Goal: Communication & Community: Answer question/provide support

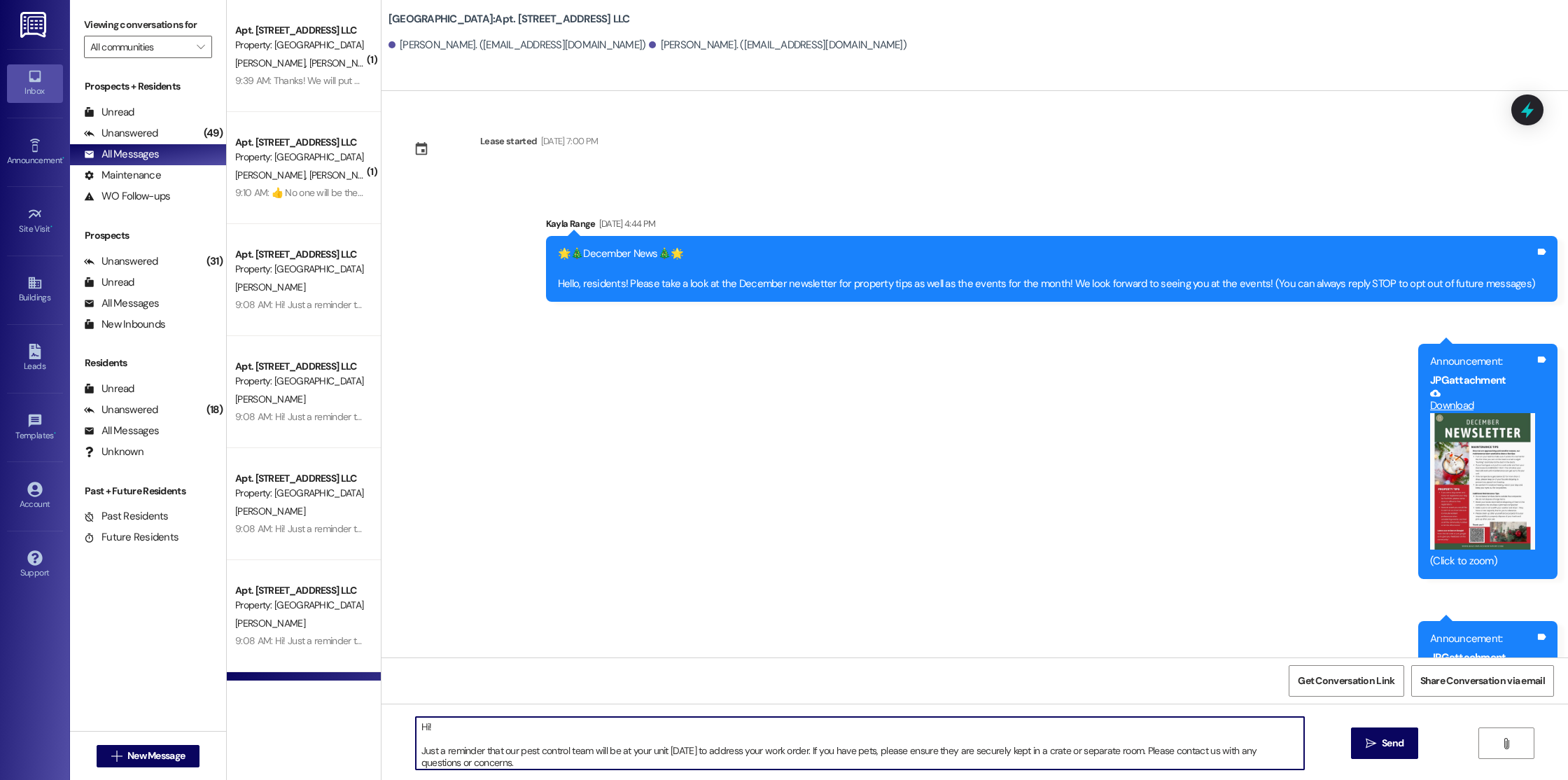
scroll to position [17721, 0]
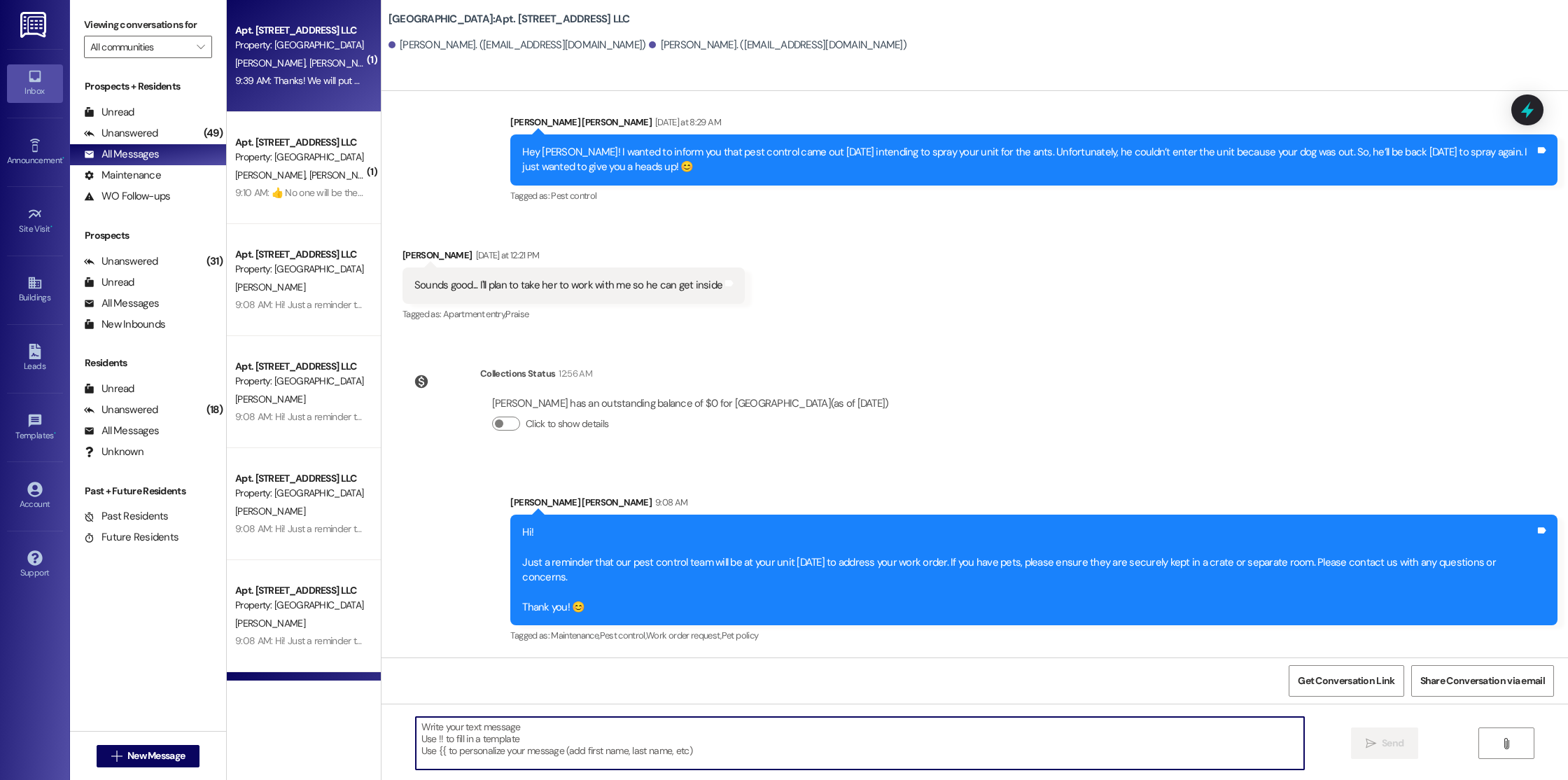
click at [315, 74] on div "9:39 AM: Thanks! We will put her away! 9:39 AM: Thanks! We will put her away!" at bounding box center [315, 80] width 159 height 13
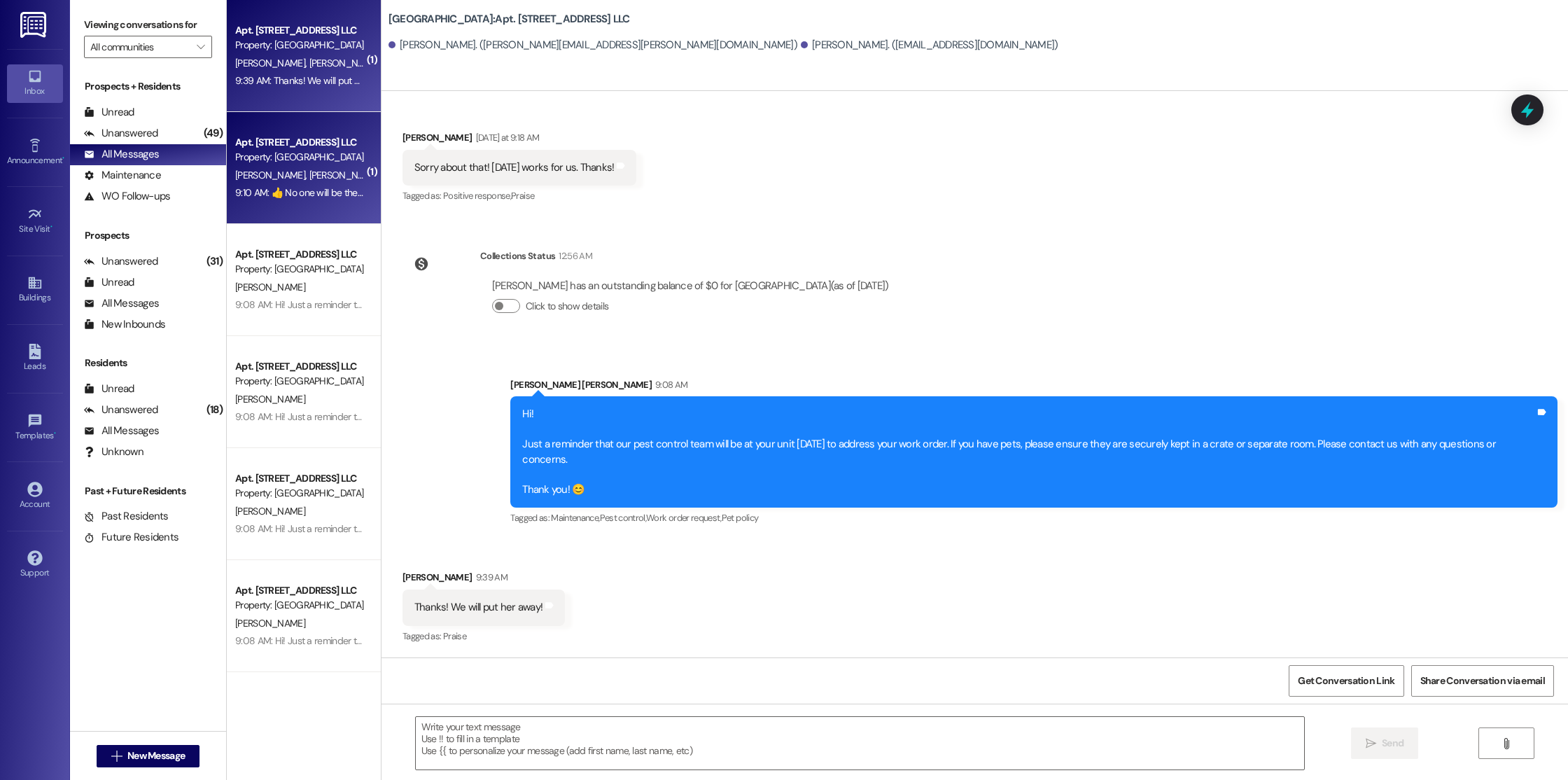
scroll to position [25726, 0]
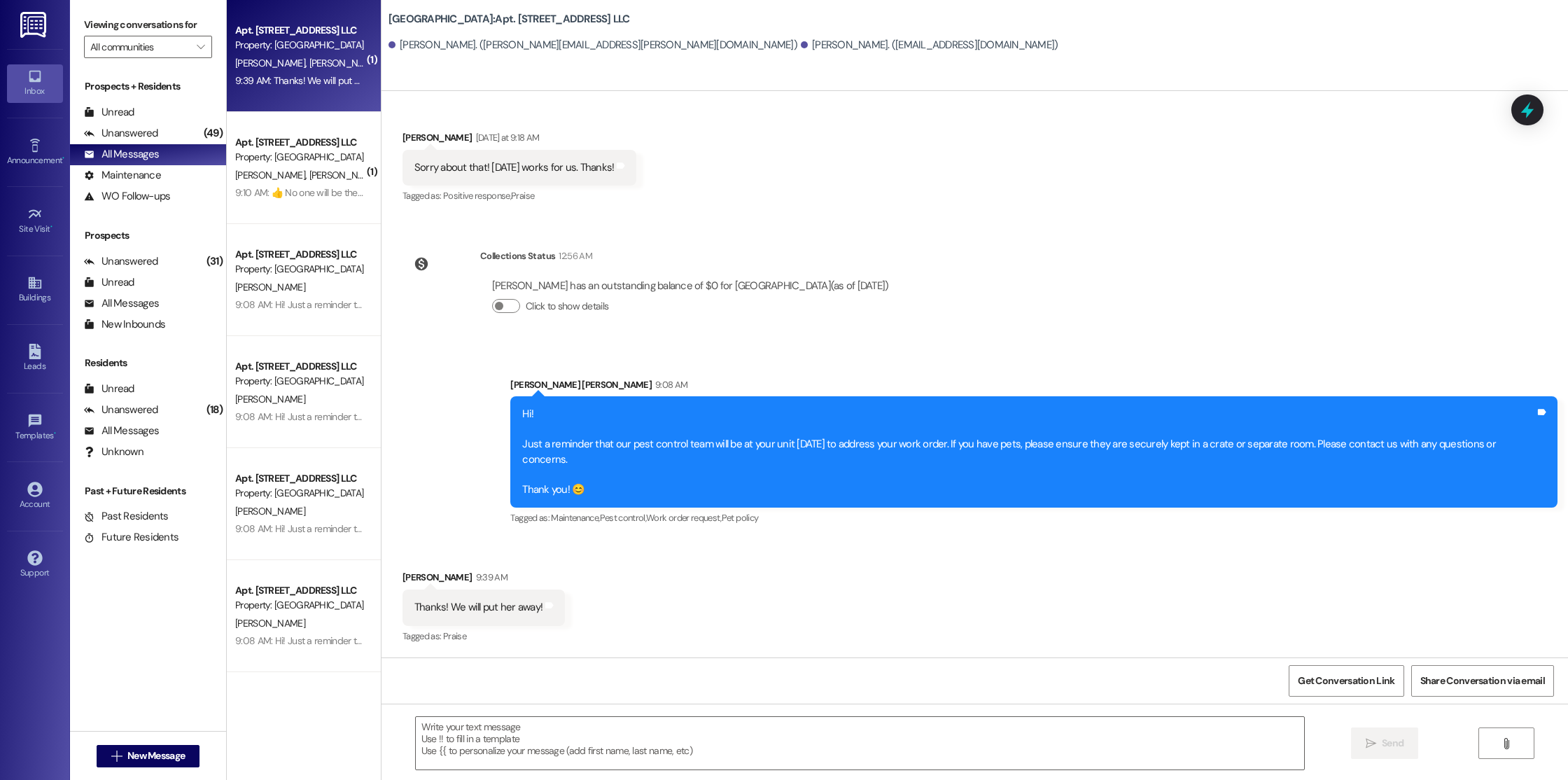
click at [423, 623] on div "Thanks! We will put her away! Tags and notes" at bounding box center [483, 607] width 162 height 36
click at [423, 621] on div "Thanks! We will put her away! Tags and notes" at bounding box center [483, 607] width 162 height 36
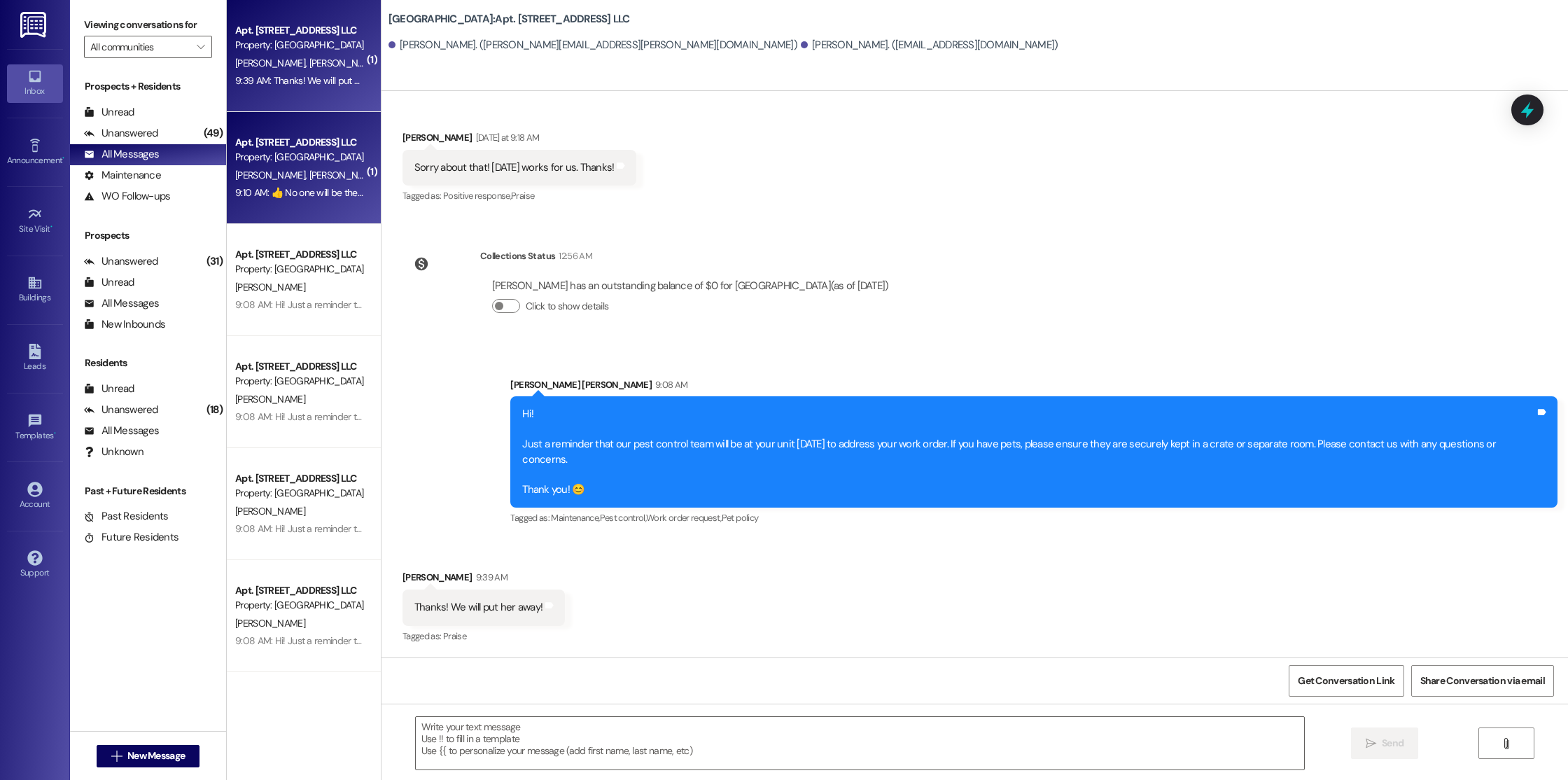
click at [333, 213] on div "Apt. 2406, [STREET_ADDRESS] LLC Property: [GEOGRAPHIC_DATA][PERSON_NAME][PERSON…" at bounding box center [304, 167] width 154 height 112
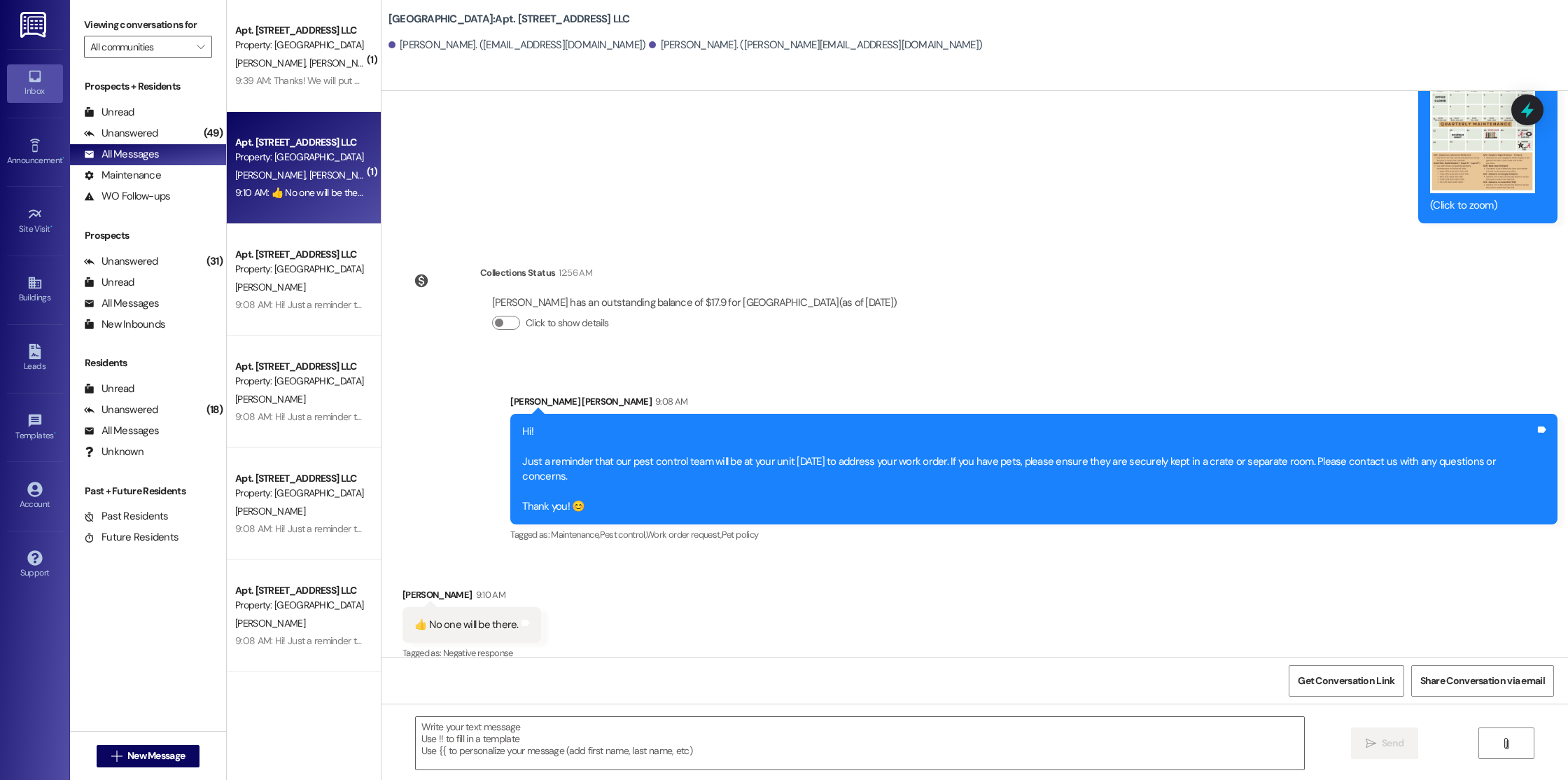
scroll to position [2789, 0]
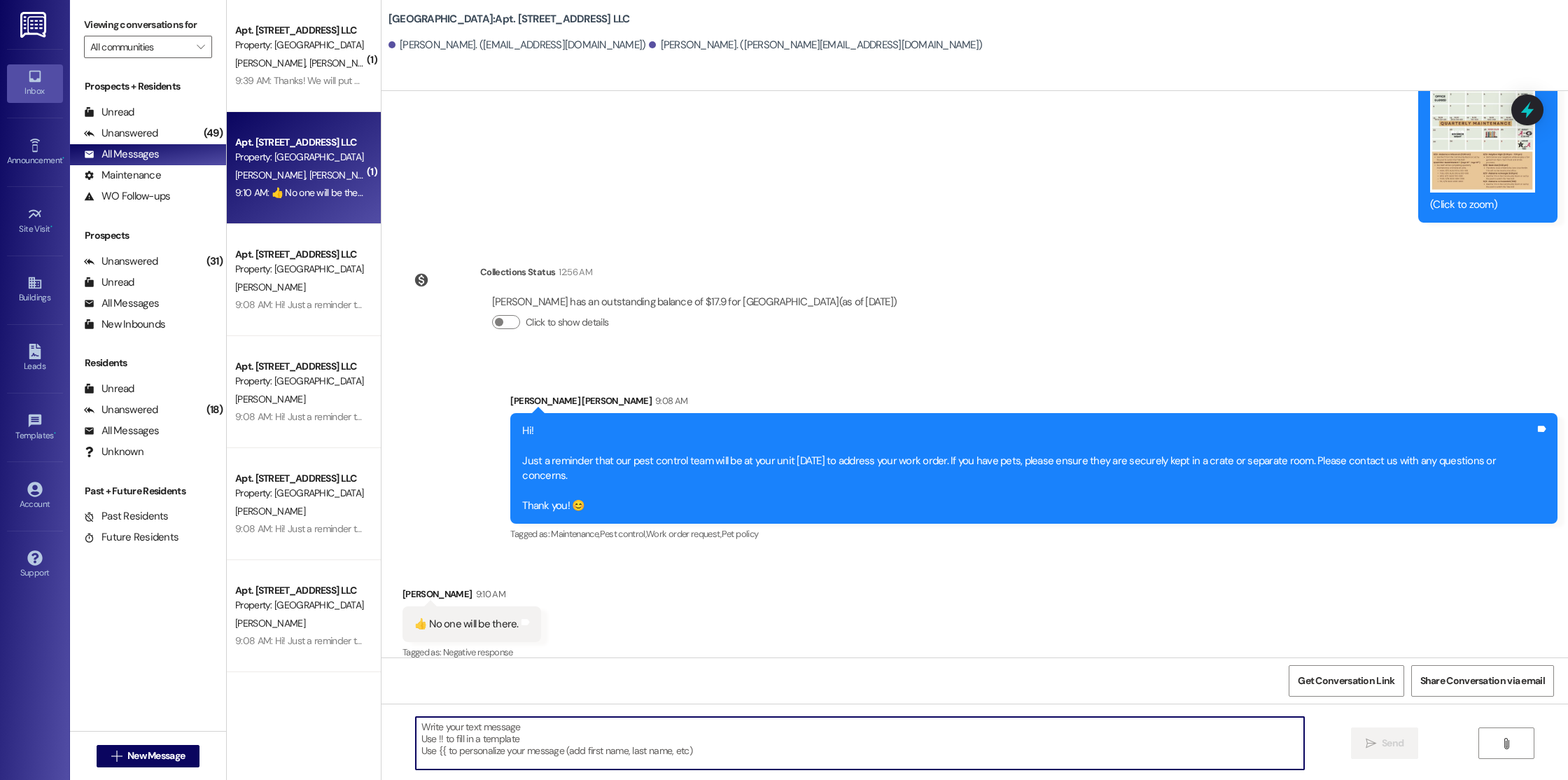
click at [646, 755] on textarea at bounding box center [860, 743] width 888 height 53
type textarea "T"
drag, startPoint x: 435, startPoint y: 729, endPoint x: 381, endPoint y: 729, distance: 54.0
click at [381, 729] on div "Okay! Are you still okay with him entering the unit?  Send " at bounding box center [975, 755] width 1187 height 105
click at [682, 725] on textarea "Are you still okay with him entering the unit?" at bounding box center [860, 743] width 888 height 53
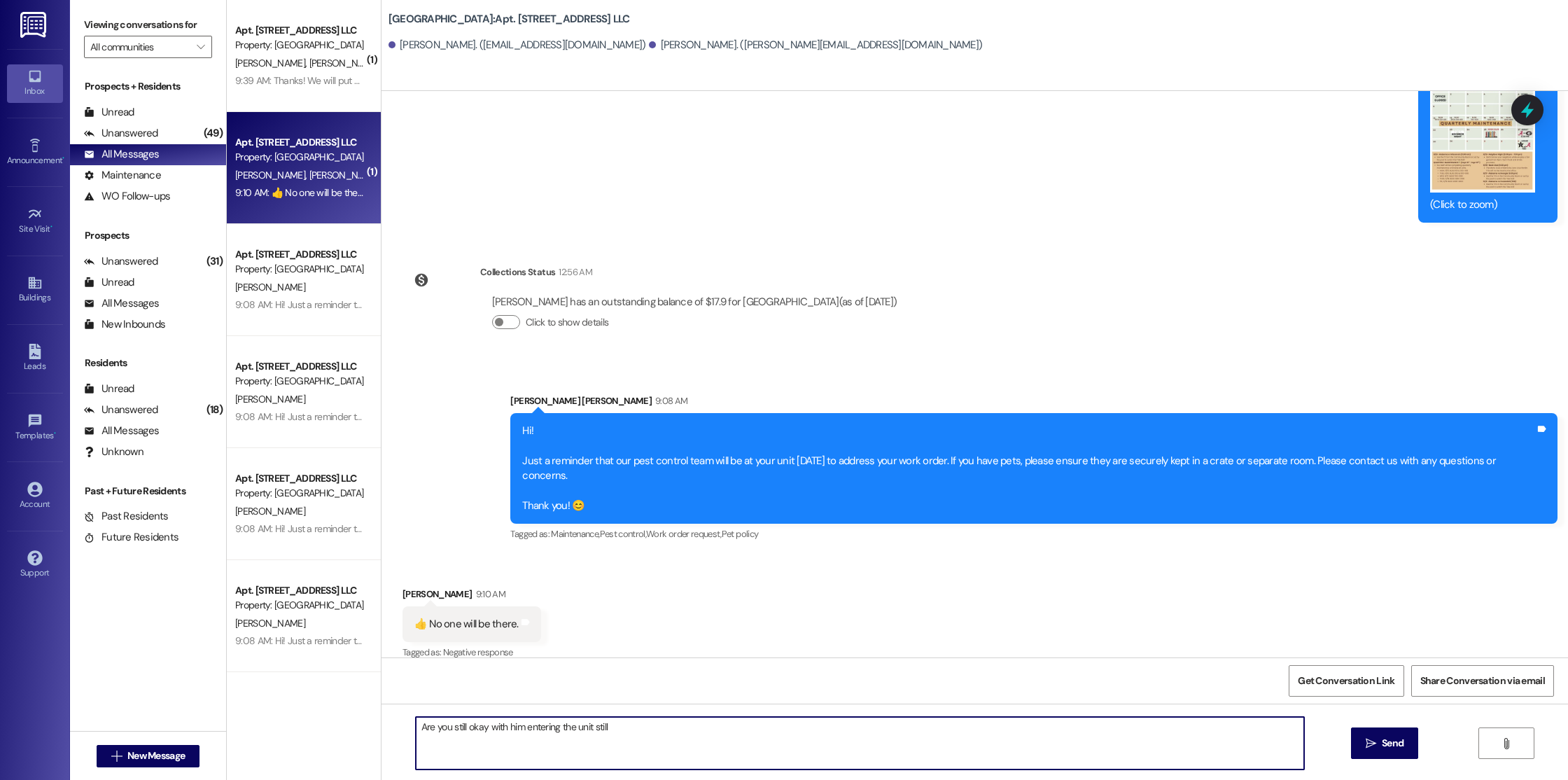
type textarea "Are you still okay with him entering the unit still?"
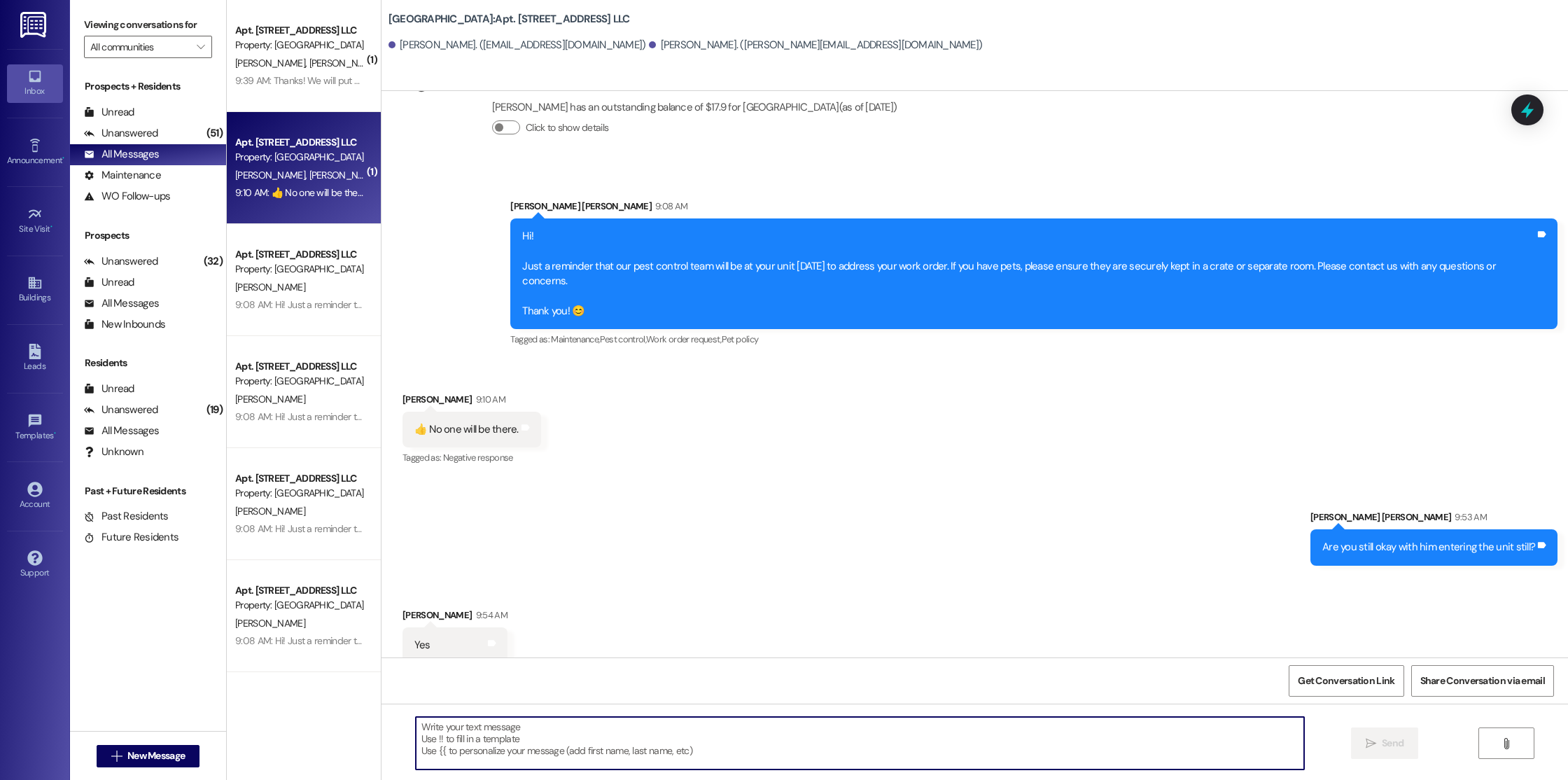
scroll to position [3082, 0]
